Goal: Navigation & Orientation: Find specific page/section

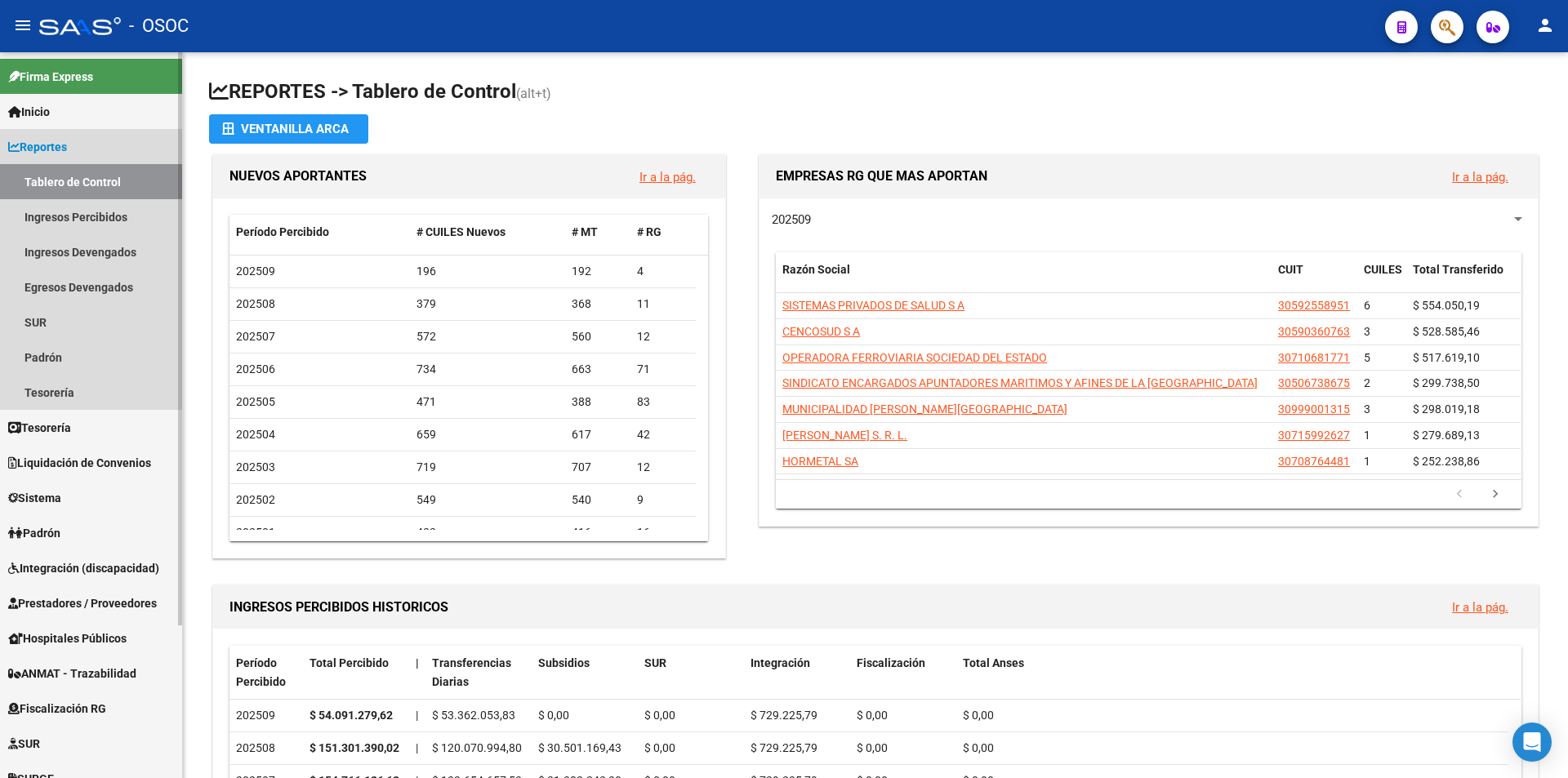
click at [133, 148] on link "Reportes" at bounding box center [91, 146] width 182 height 35
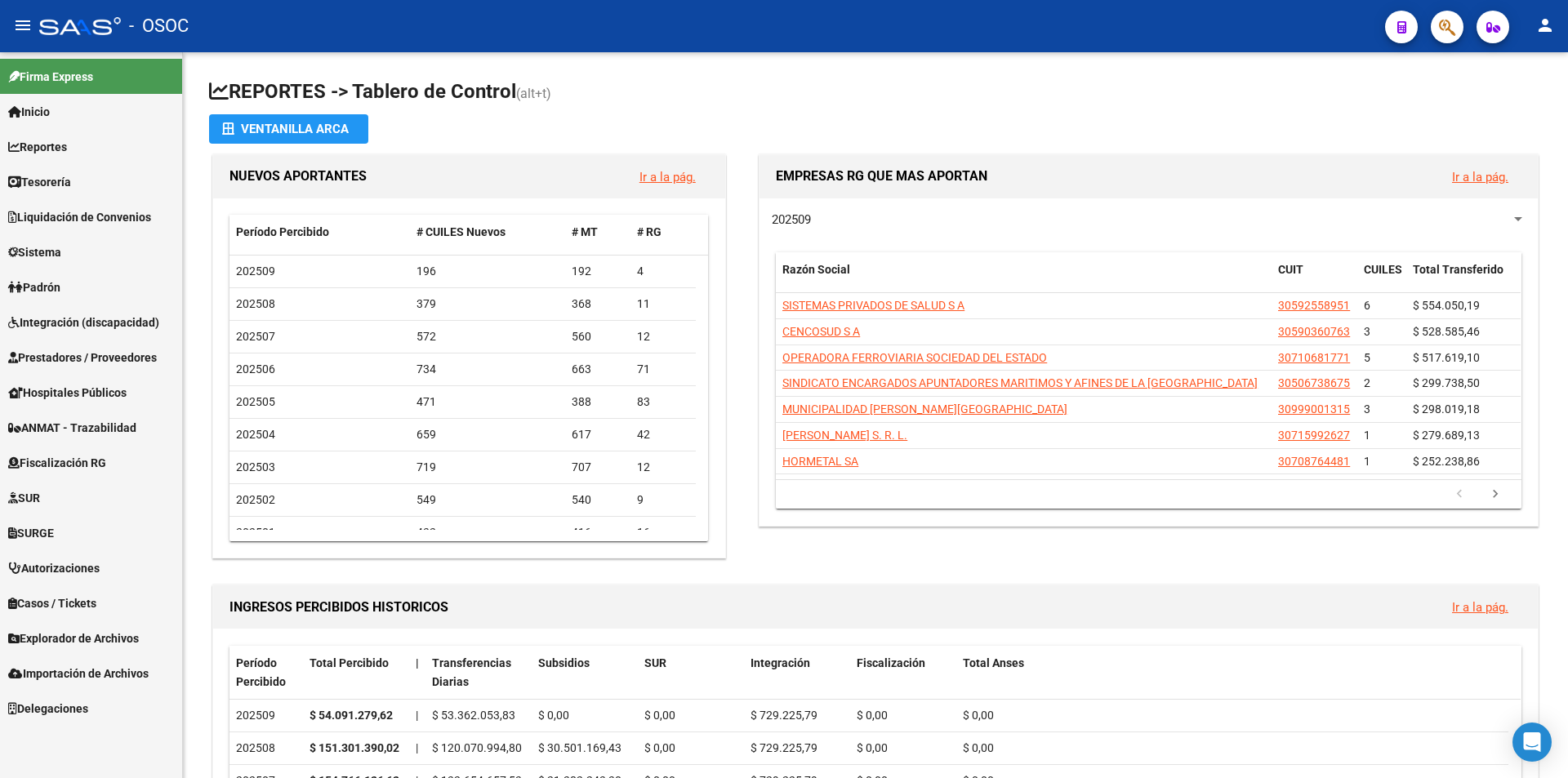
click at [96, 629] on span "Explorador de Archivos" at bounding box center [73, 638] width 131 height 18
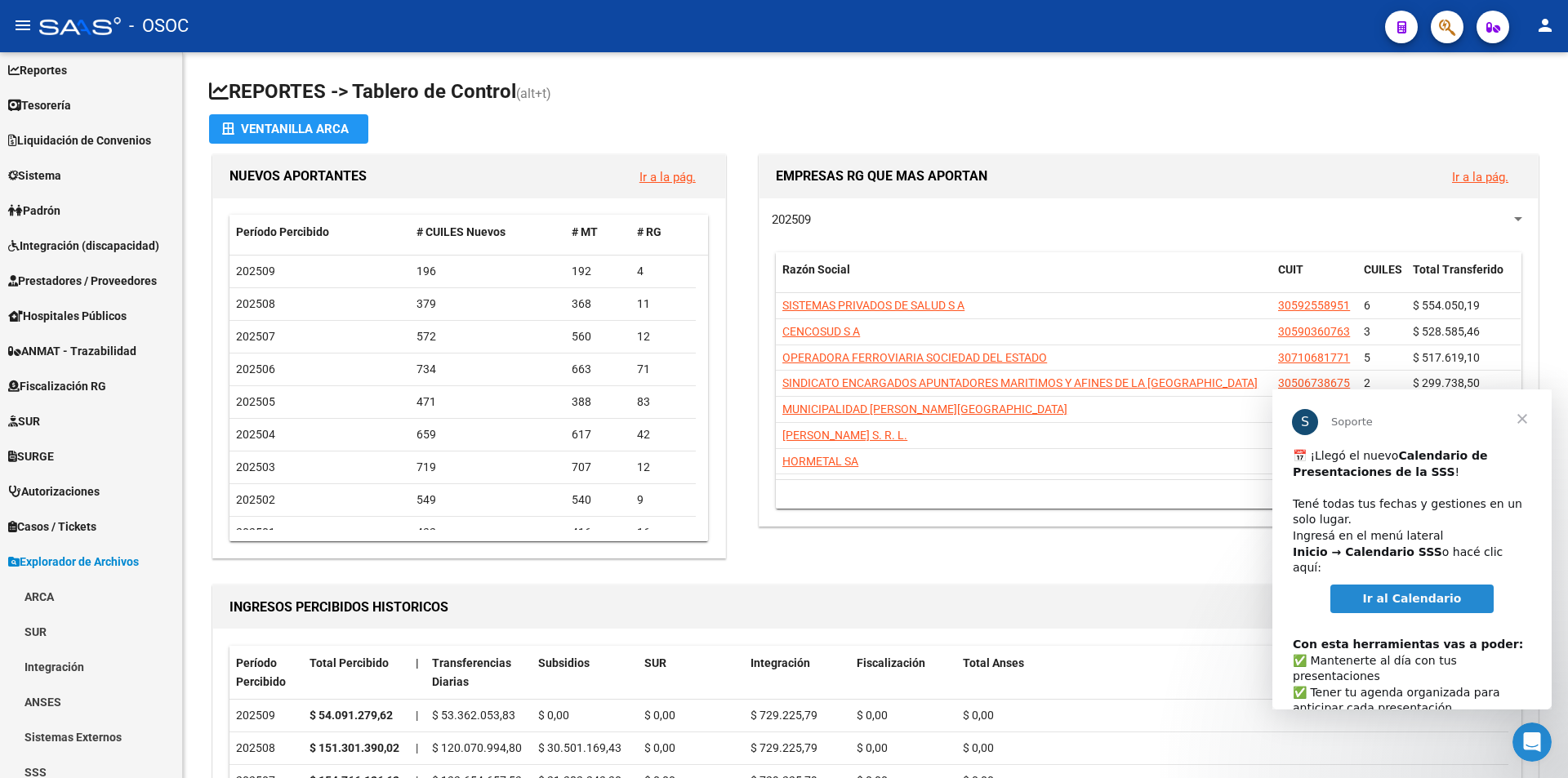
click at [1428, 595] on link "Ir al Calendario" at bounding box center [1412, 599] width 164 height 30
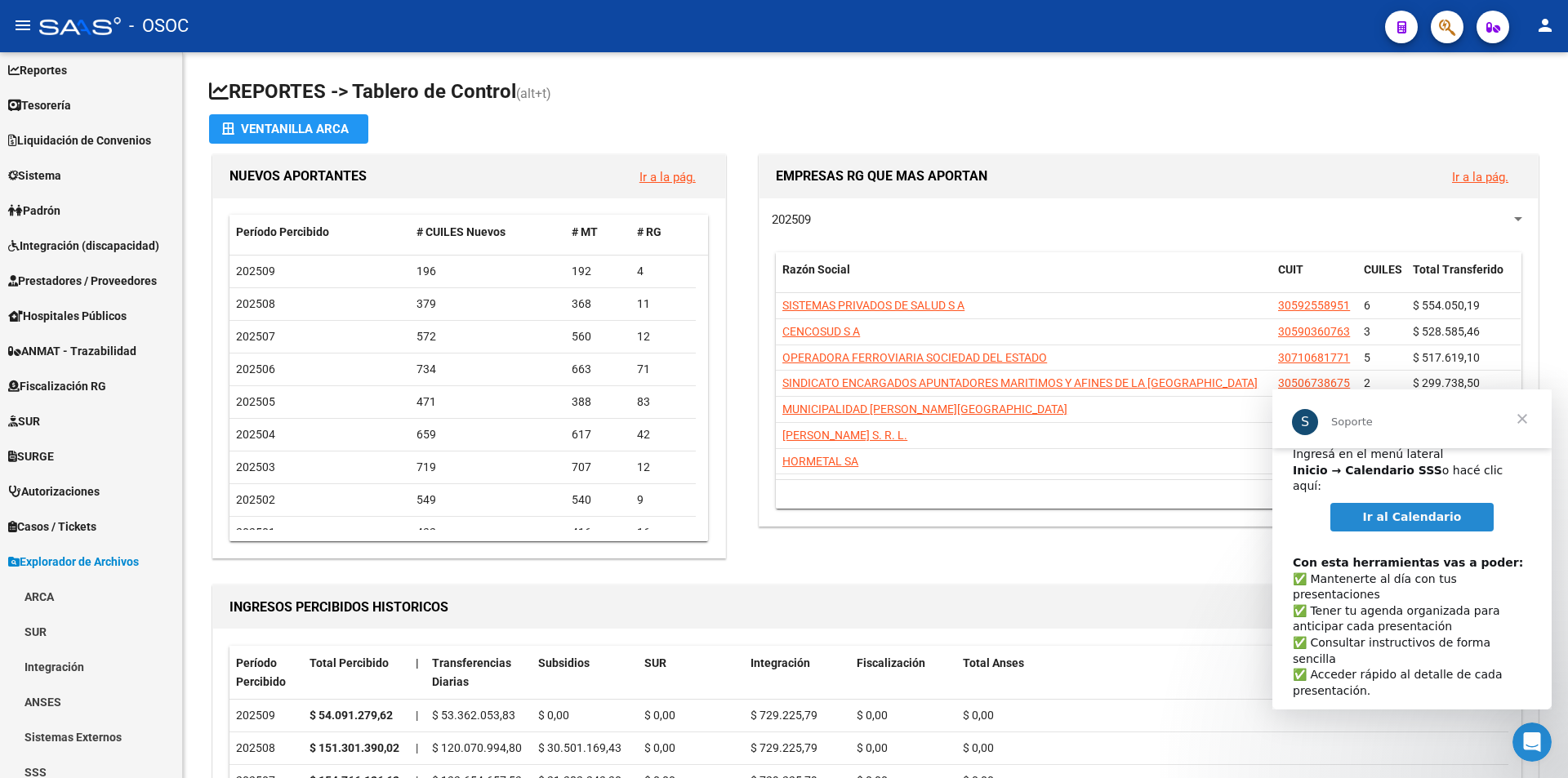
click at [1526, 416] on span "Cerrar" at bounding box center [1521, 418] width 59 height 59
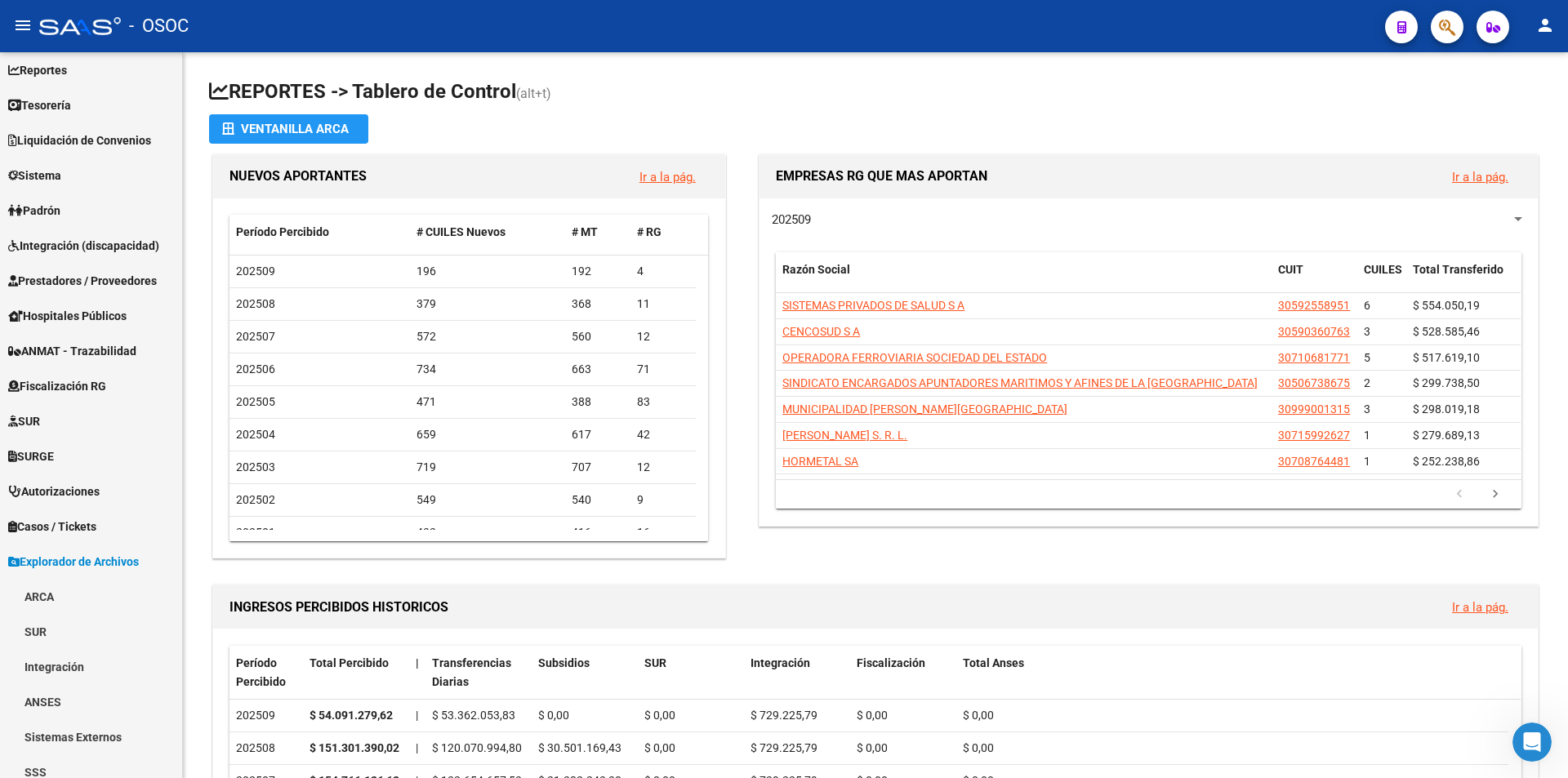
drag, startPoint x: 1105, startPoint y: 118, endPoint x: 896, endPoint y: 22, distance: 230.0
click at [1105, 118] on app-file-import-inline "Ventanilla ARCA" at bounding box center [876, 129] width 1333 height 30
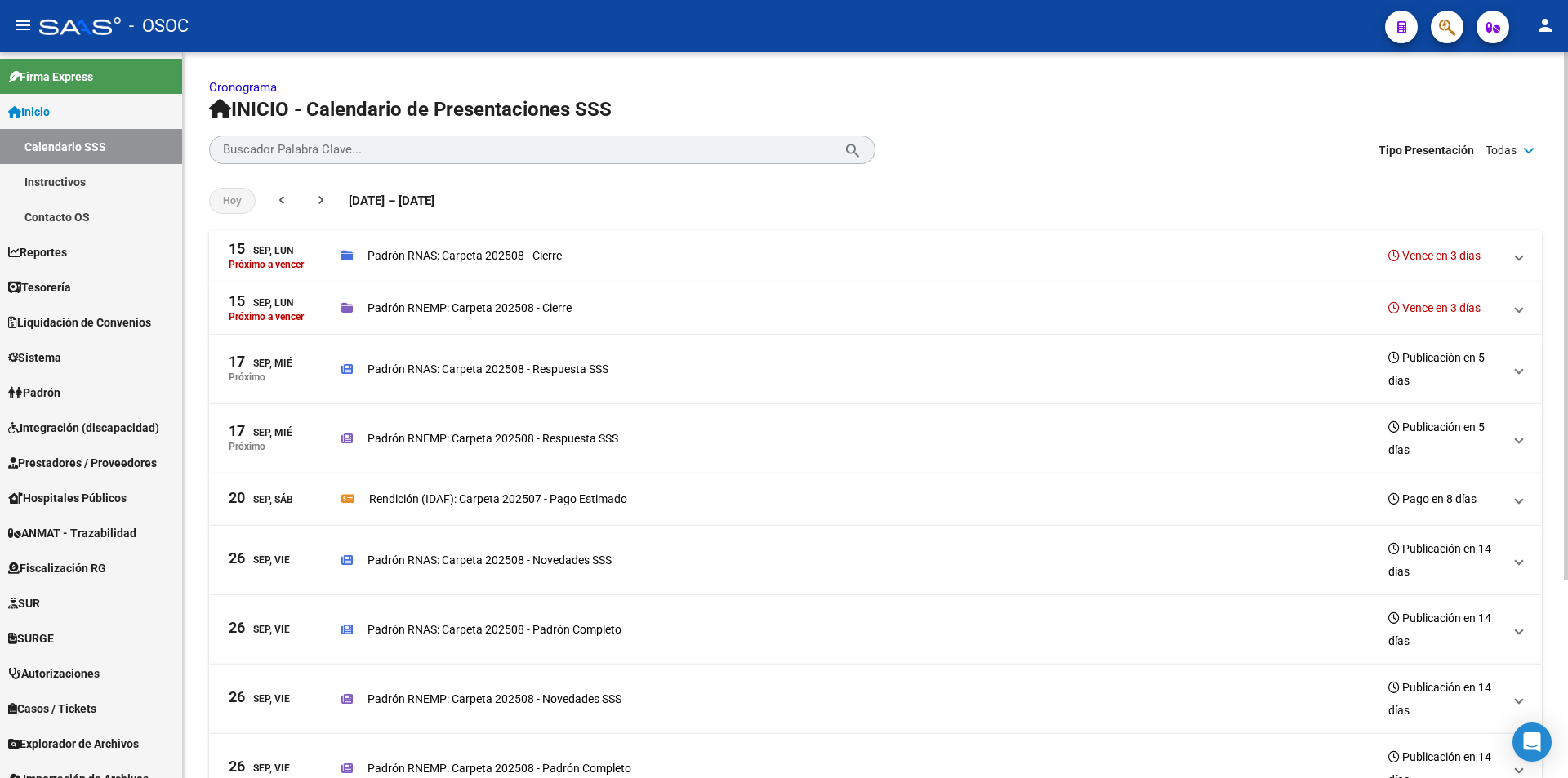
click at [654, 184] on div "Hoy chevron_left chevron_right 12 Sep de 2025 – 11 Oct de 2025 12/09/25 - 11/10…" at bounding box center [876, 200] width 1333 height 59
click at [1502, 142] on span "Todas" at bounding box center [1500, 151] width 31 height 18
click at [1502, 140] on div "Todas" at bounding box center [1509, 150] width 59 height 24
click at [326, 193] on mat-icon "chevron_right" at bounding box center [321, 200] width 16 height 16
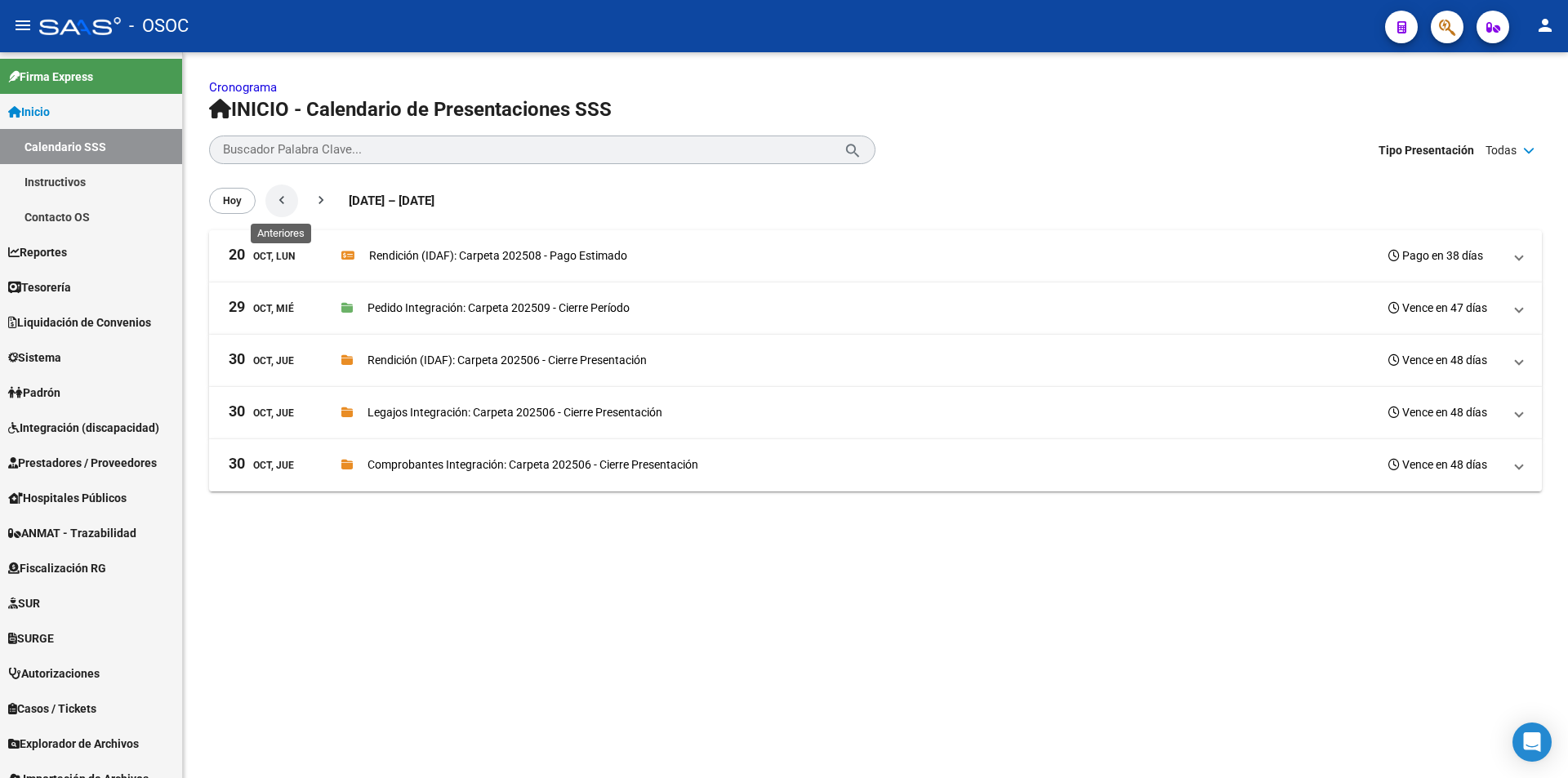
click at [280, 211] on span "chevron_left" at bounding box center [281, 200] width 16 height 30
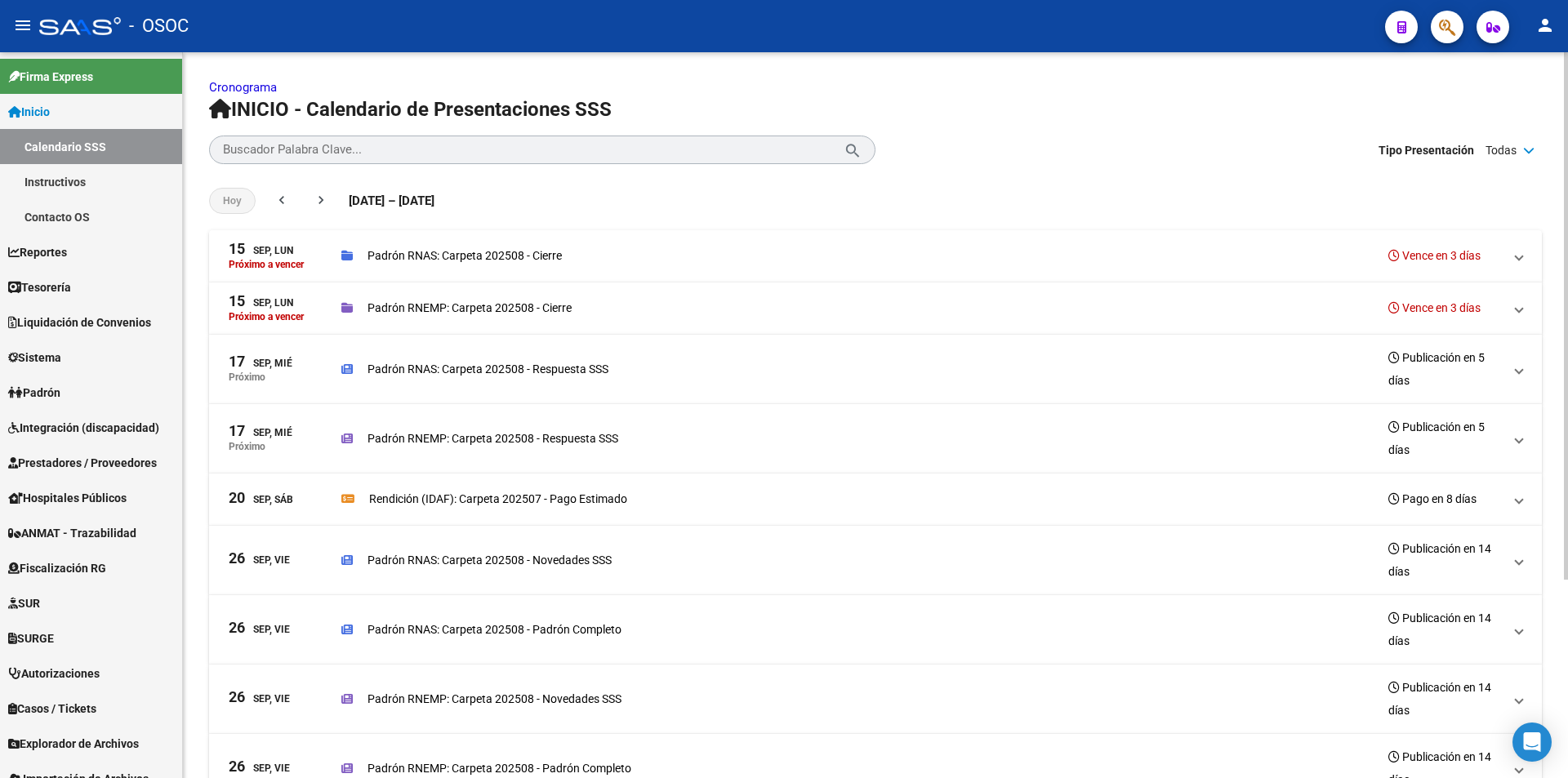
drag, startPoint x: 586, startPoint y: 182, endPoint x: 624, endPoint y: 91, distance: 98.6
click at [587, 181] on div "Hoy chevron_left chevron_right 12 Sep de 2025 – 11 Oct de 2025 12/09/25 - 11/10…" at bounding box center [876, 200] width 1333 height 59
